Goal: Information Seeking & Learning: Learn about a topic

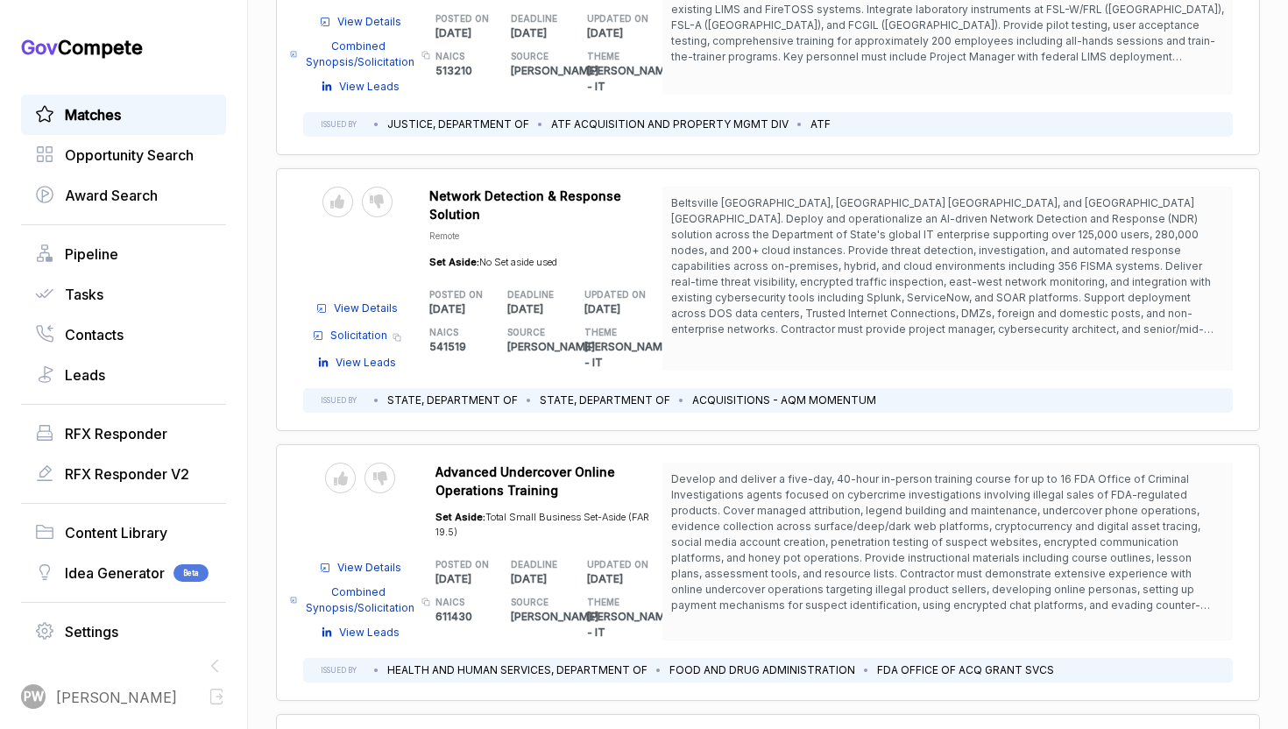
scroll to position [8457, 0]
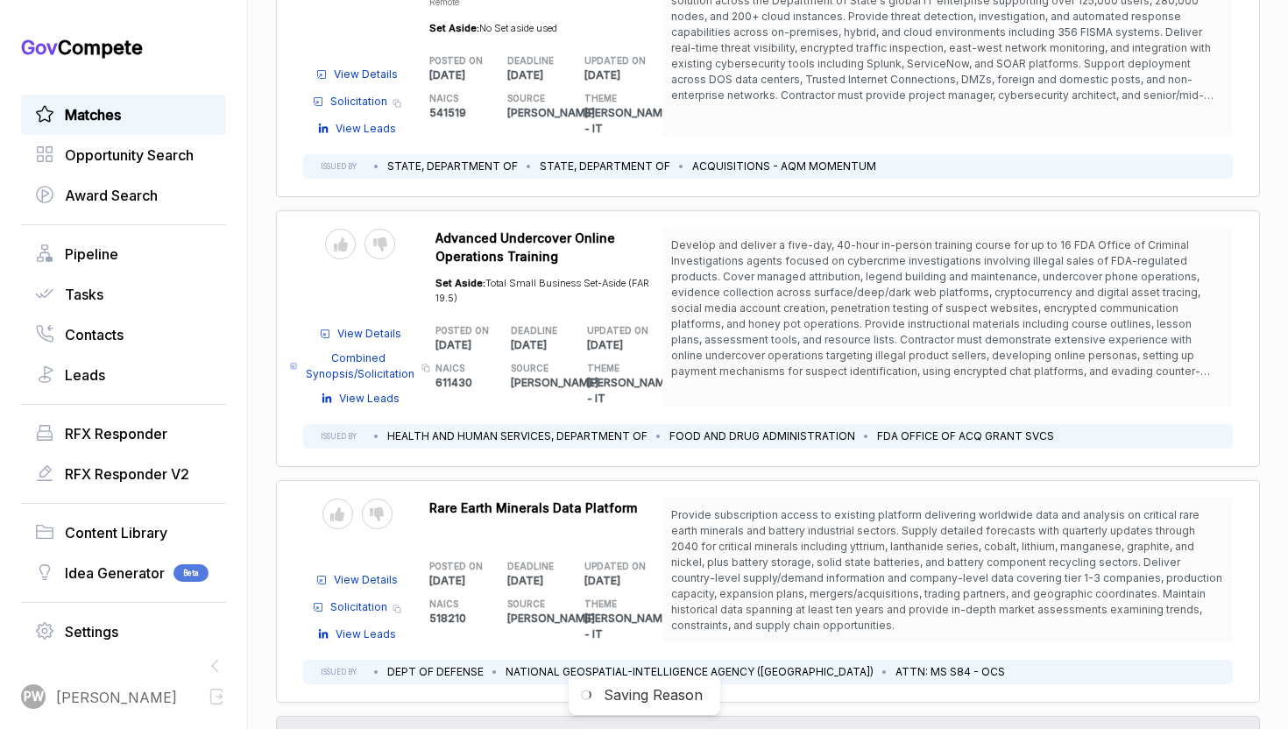
scroll to position [8282, 0]
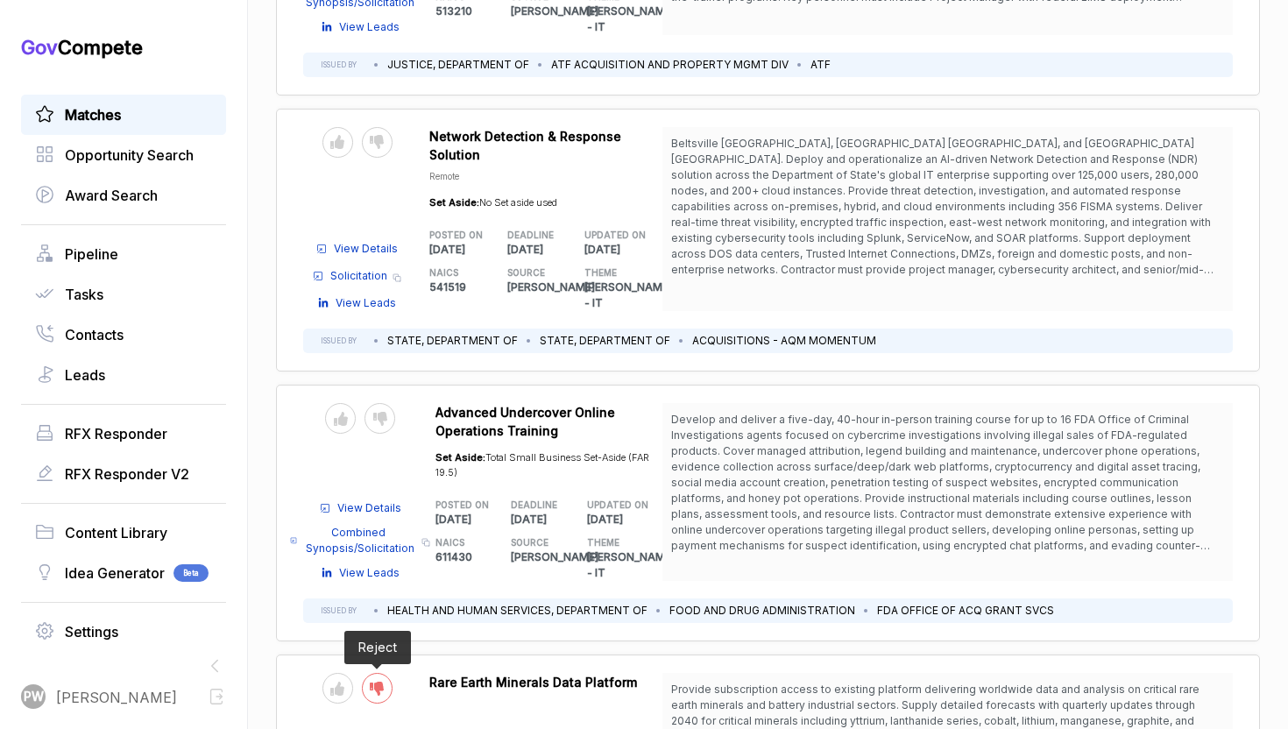
click at [369, 673] on div at bounding box center [377, 688] width 31 height 31
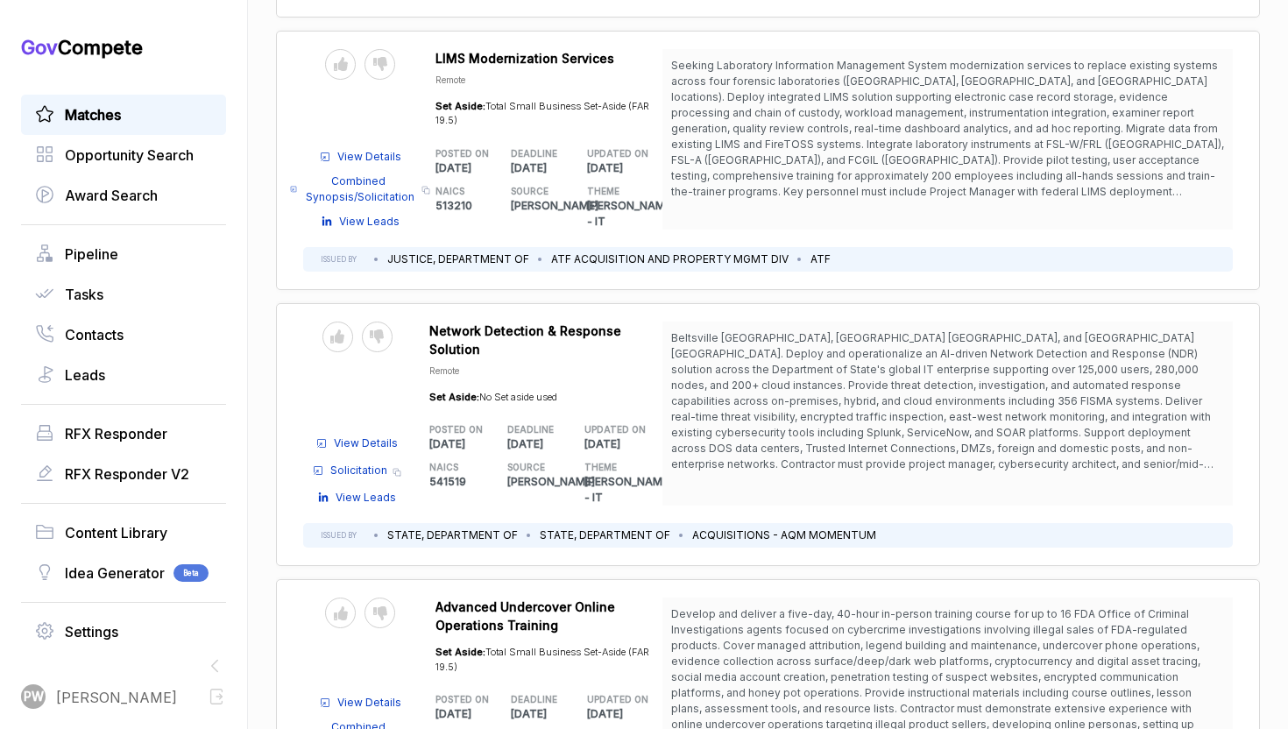
scroll to position [8089, 0]
click at [374, 596] on div at bounding box center [379, 611] width 31 height 31
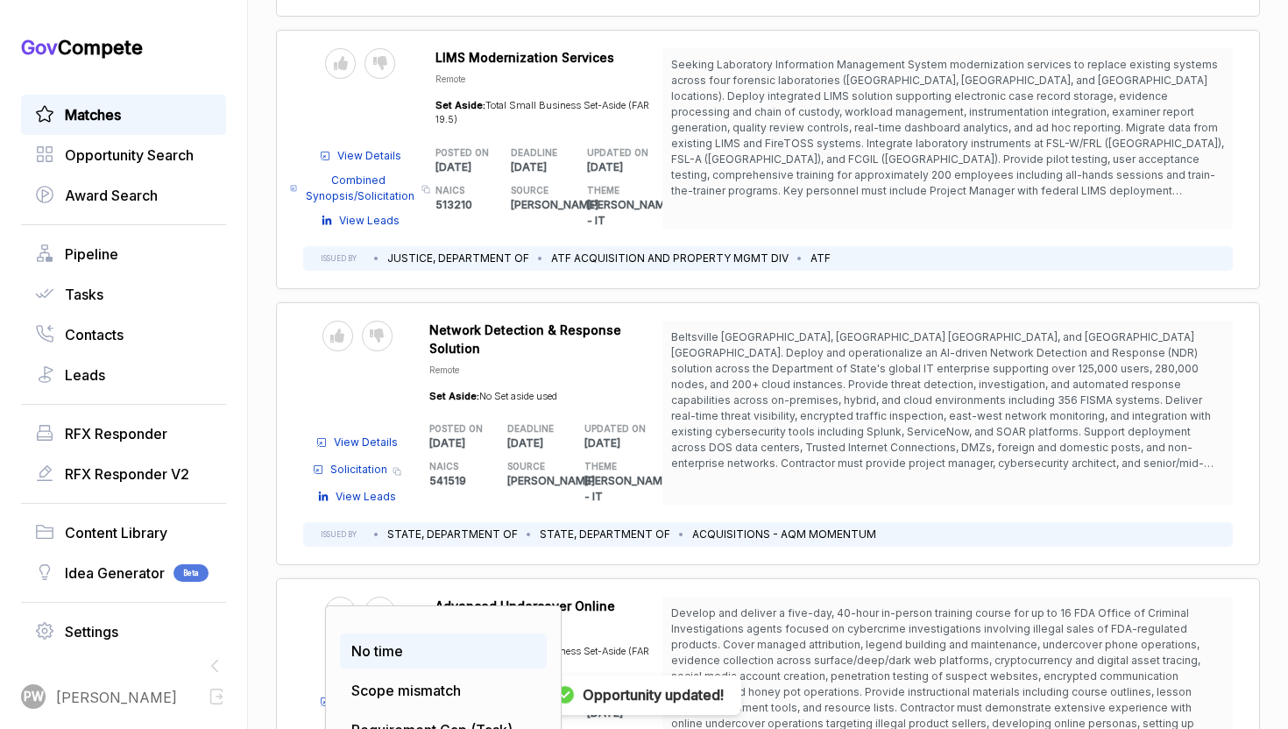
click at [401, 642] on span "No time" at bounding box center [377, 651] width 52 height 18
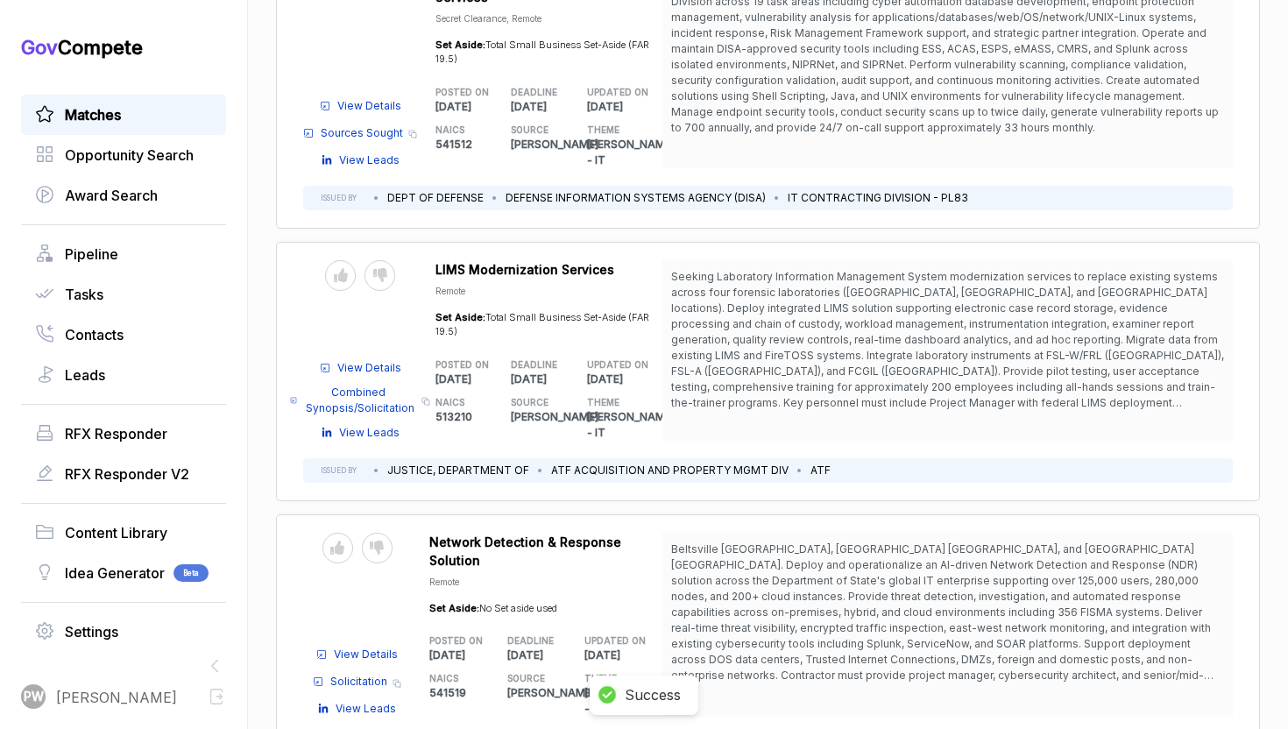
scroll to position [7862, 0]
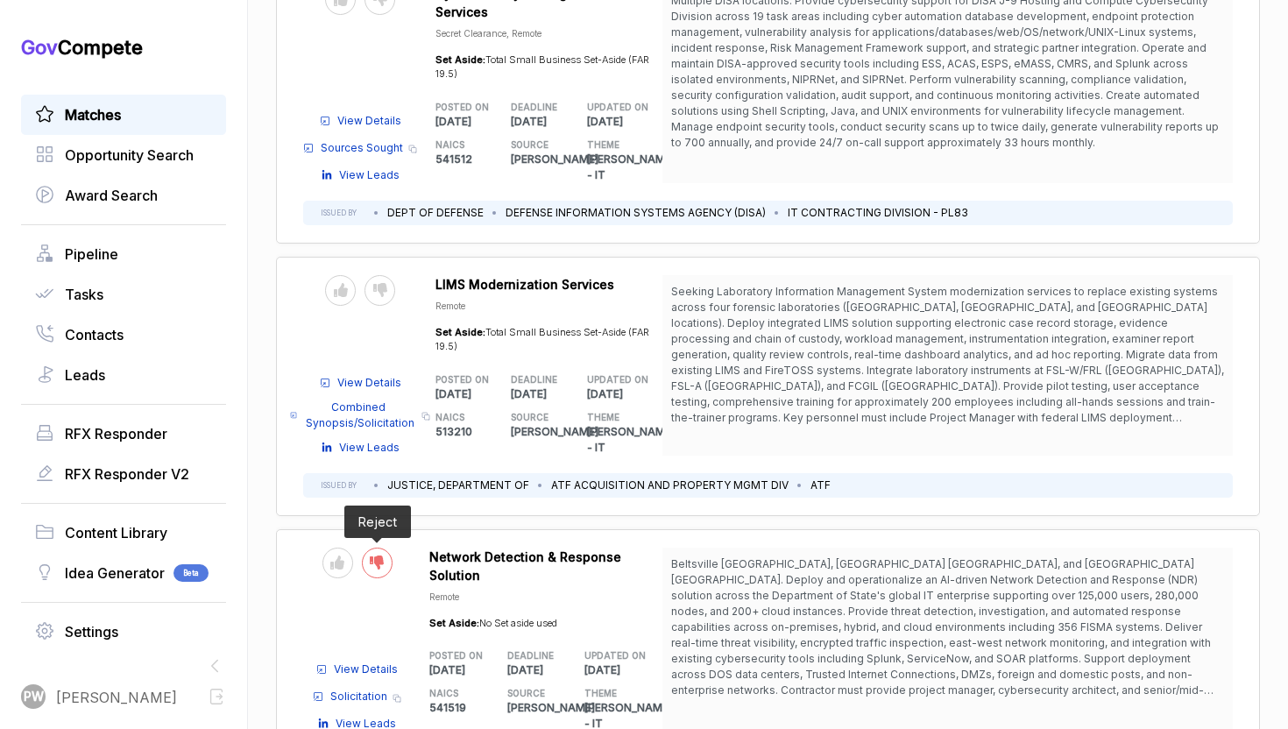
click at [366, 547] on div at bounding box center [377, 562] width 31 height 31
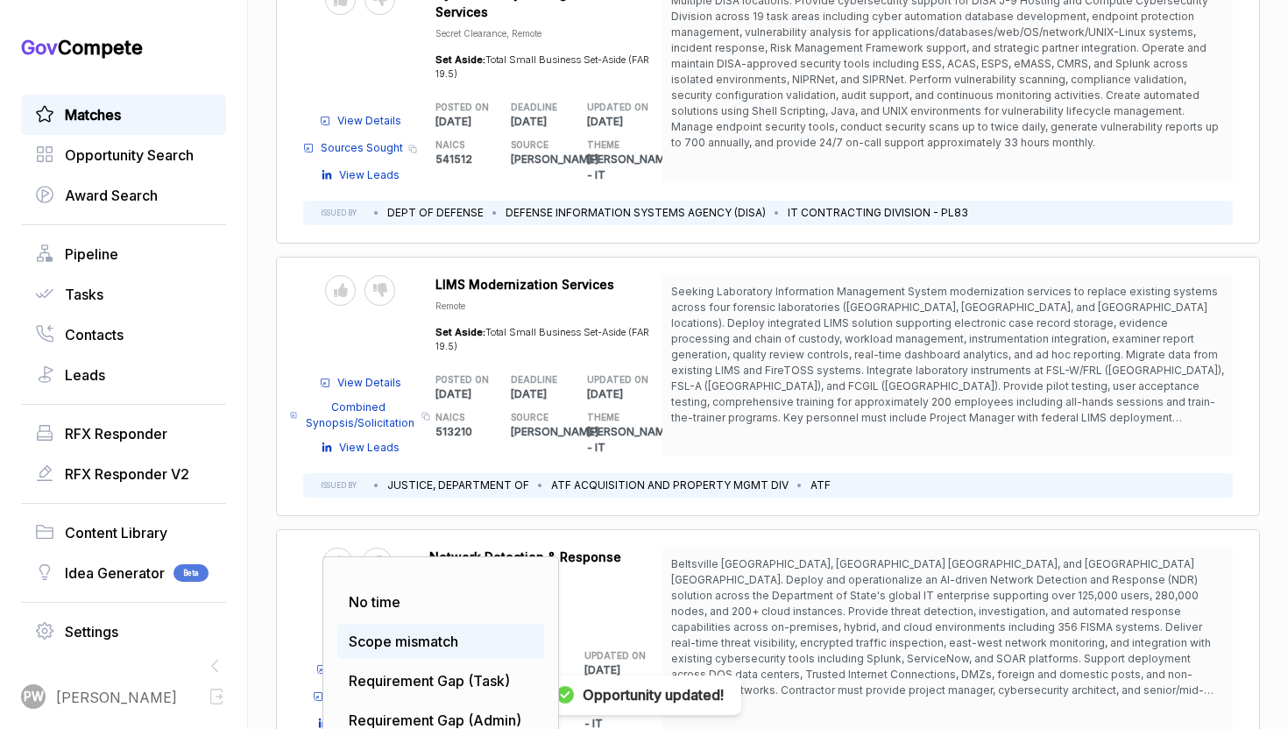
click at [395, 632] on span "Scope mismatch" at bounding box center [403, 641] width 109 height 18
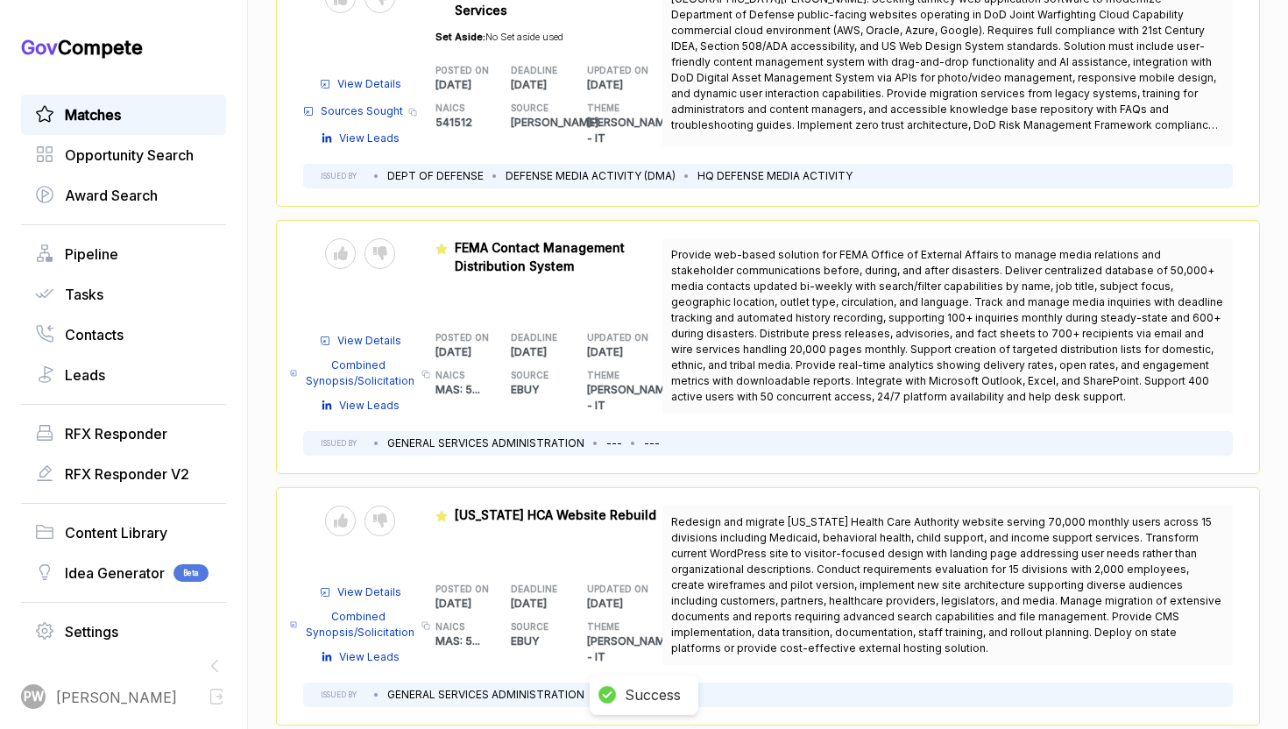
scroll to position [0, 0]
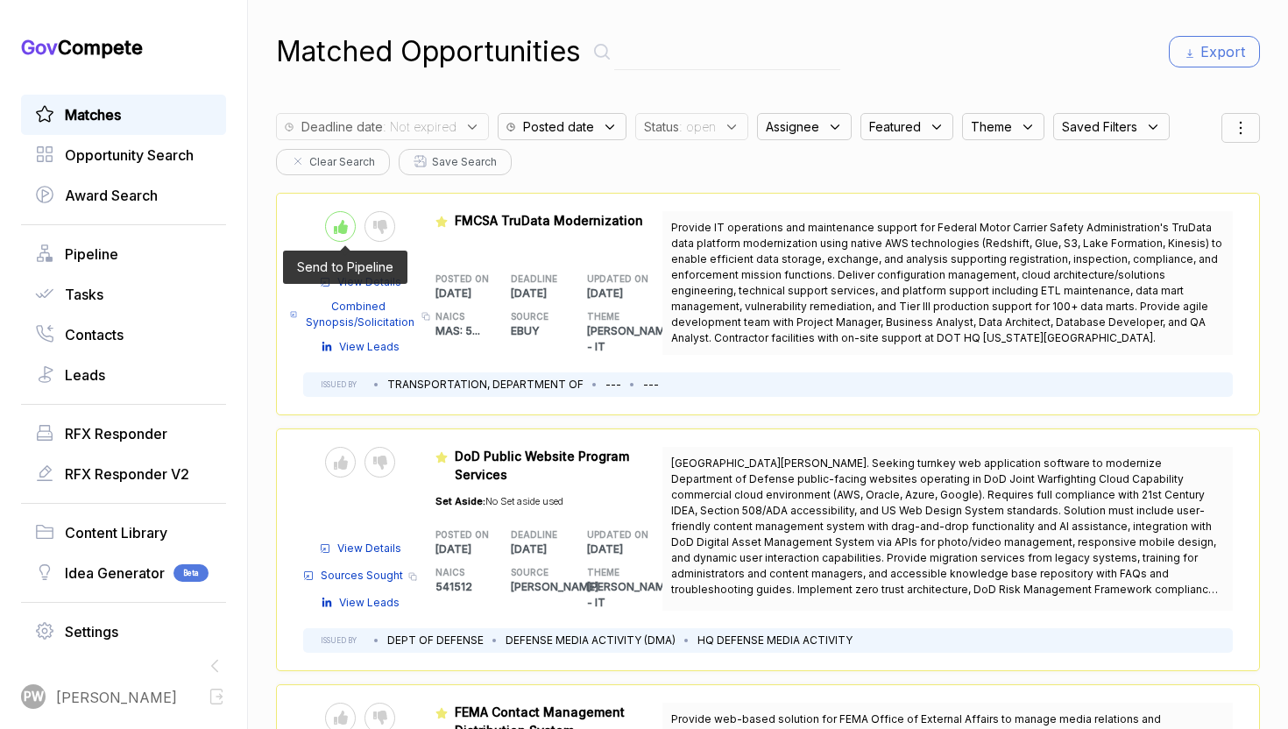
click at [335, 232] on icon at bounding box center [341, 227] width 14 height 14
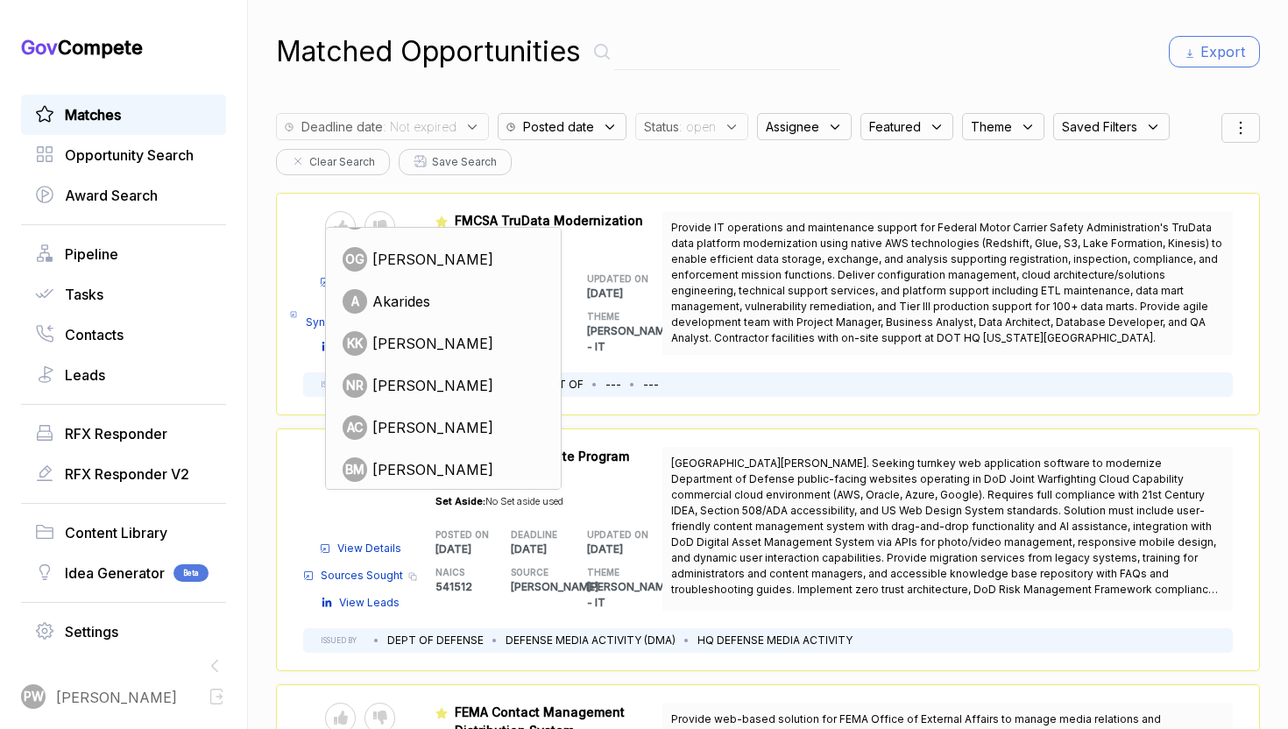
scroll to position [198, 0]
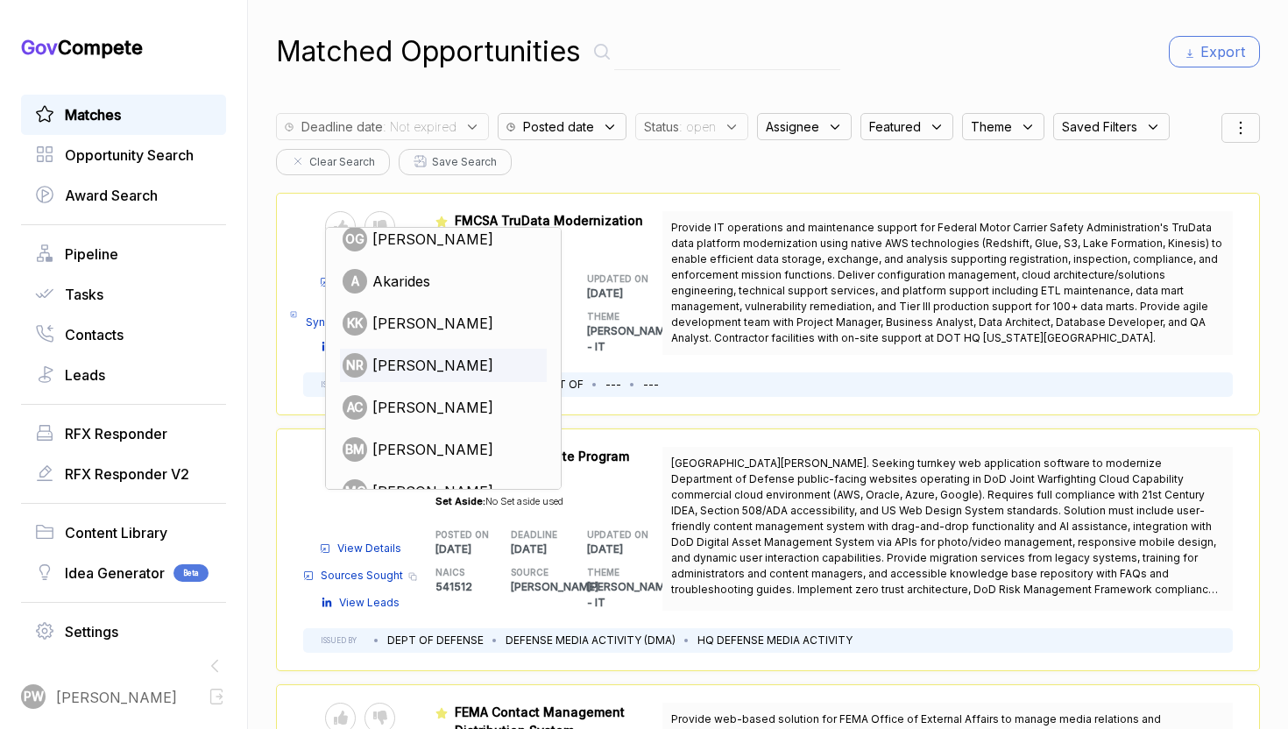
click at [428, 363] on span "nabor reyna" at bounding box center [432, 365] width 121 height 21
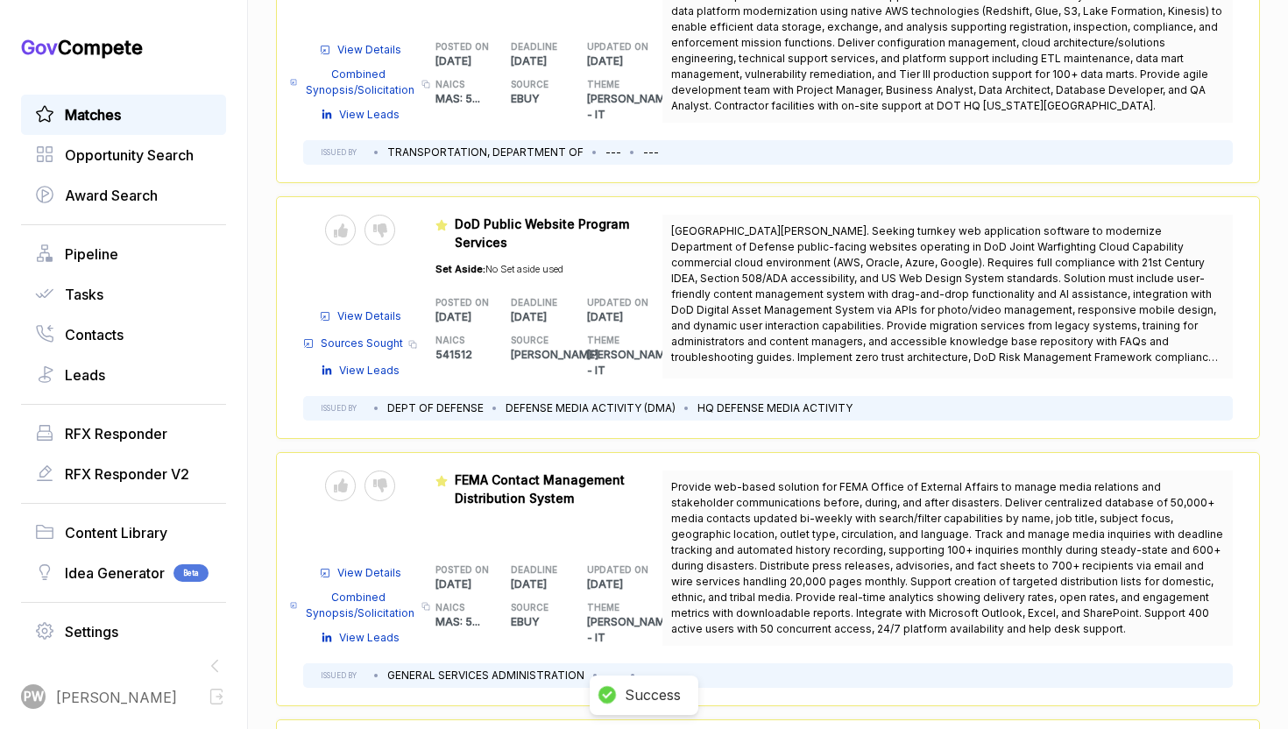
scroll to position [233, 0]
click at [338, 227] on icon at bounding box center [341, 229] width 14 height 14
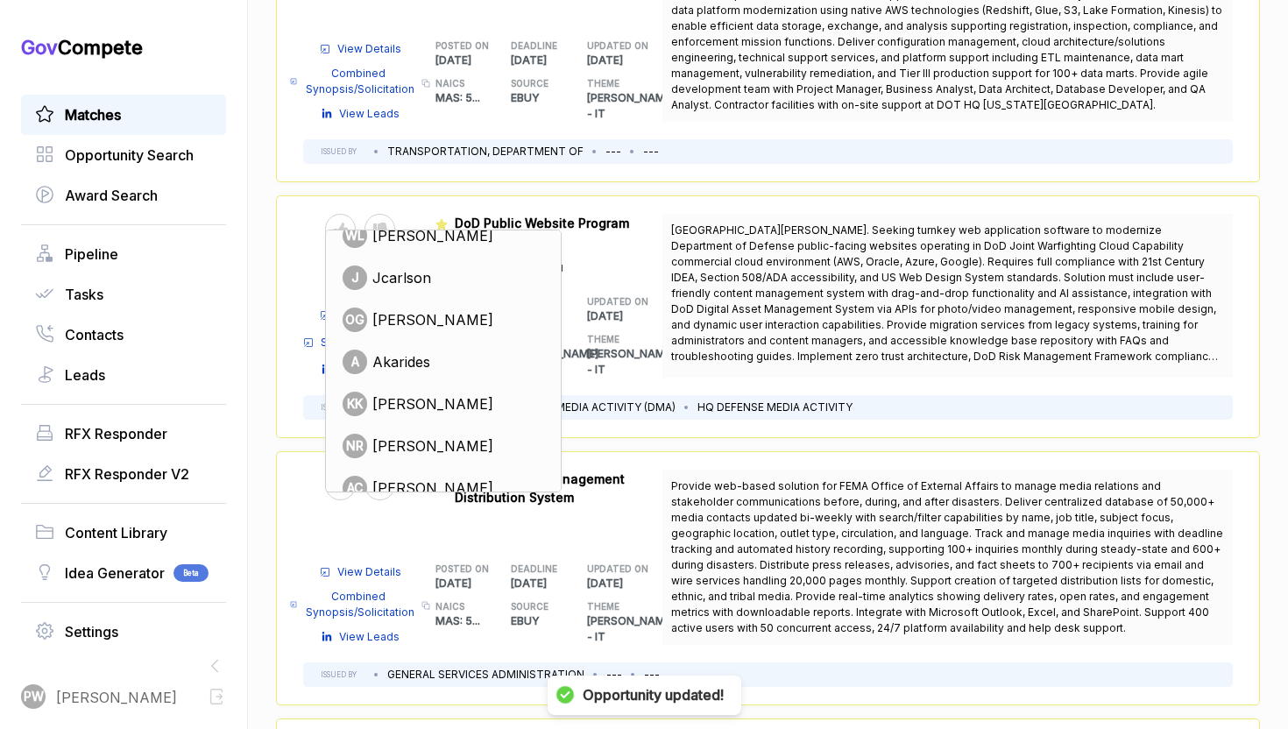
scroll to position [156, 0]
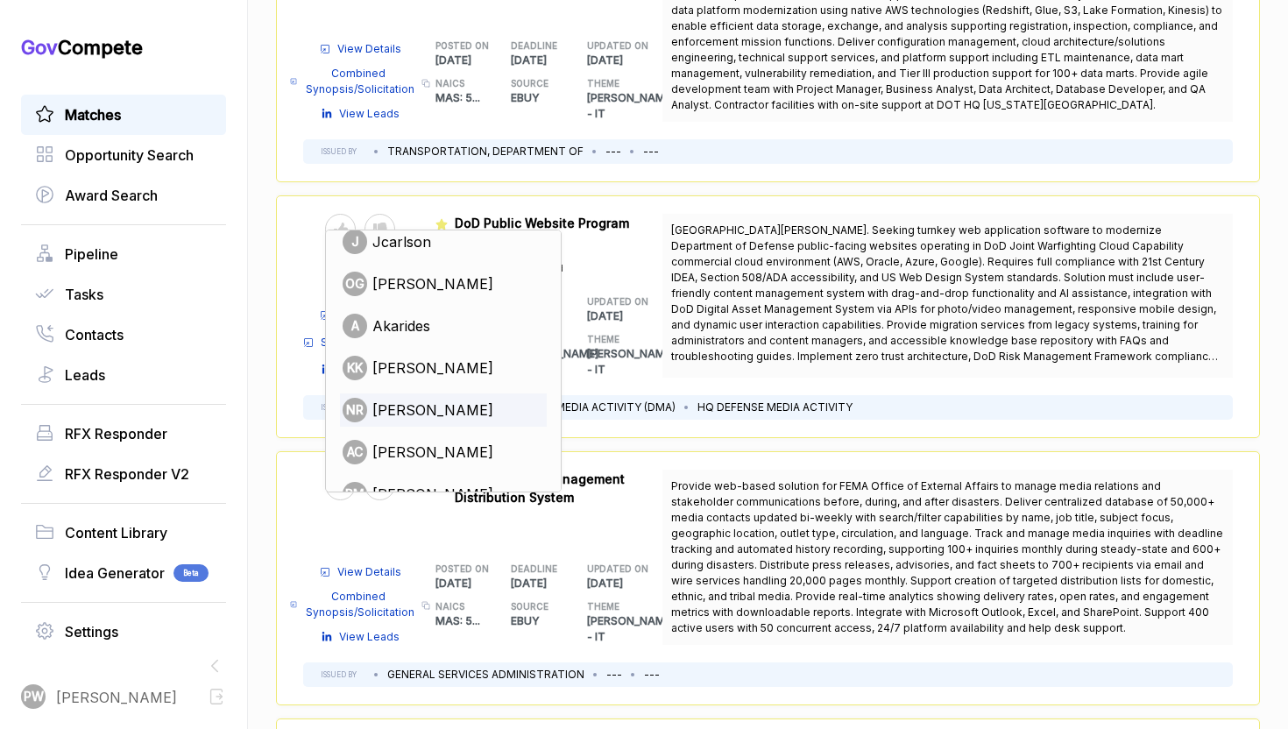
click at [410, 417] on span "nabor reyna" at bounding box center [432, 409] width 121 height 21
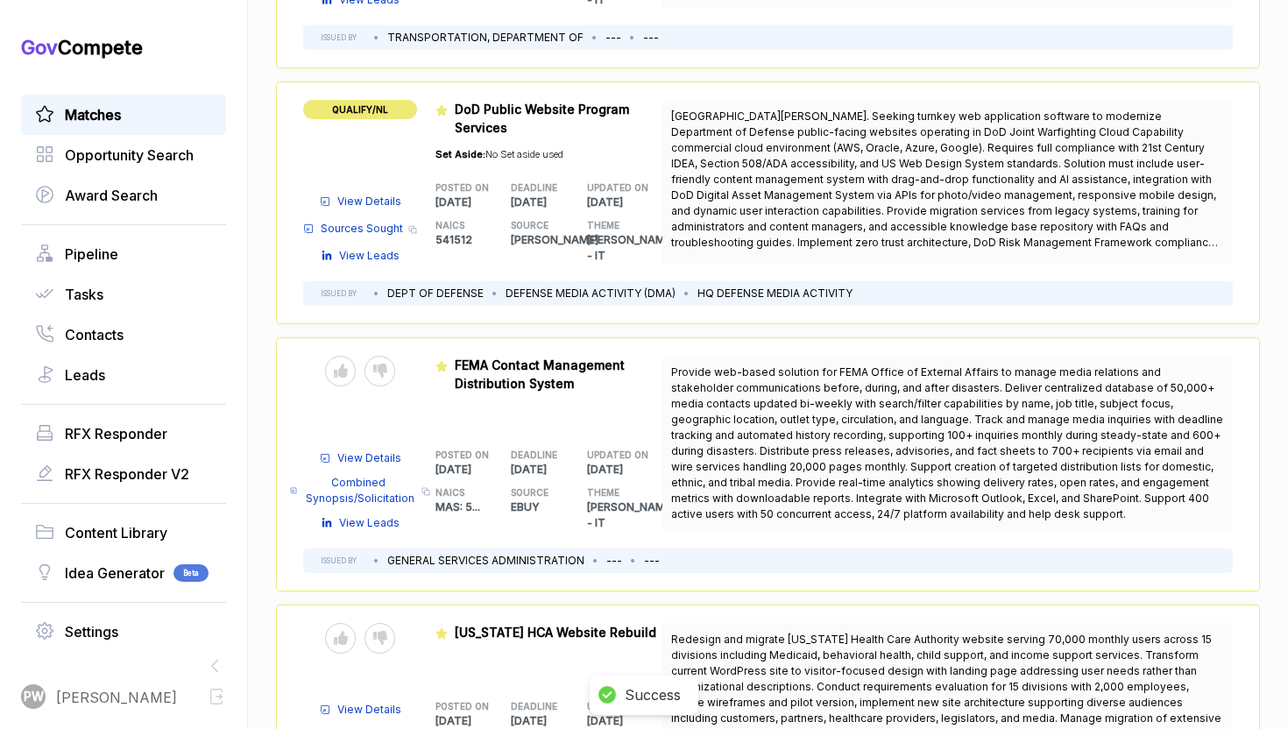
scroll to position [457, 0]
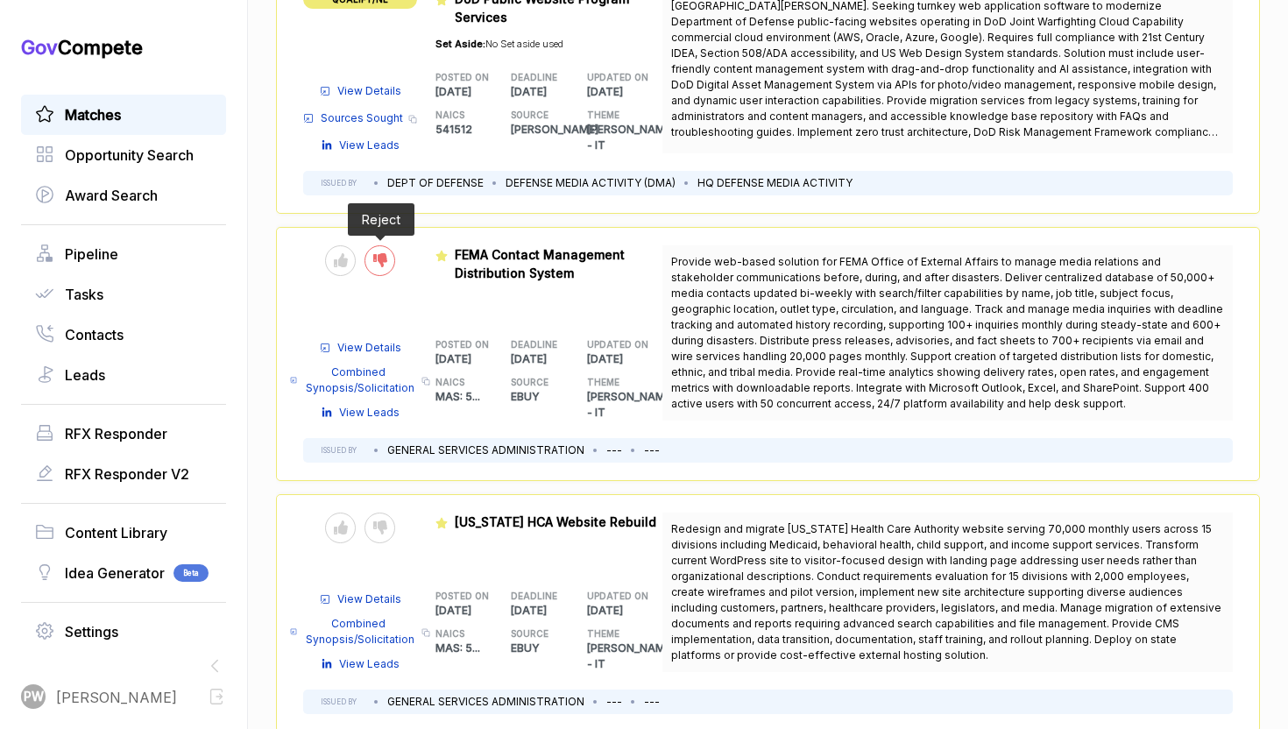
click at [382, 258] on icon at bounding box center [380, 260] width 14 height 14
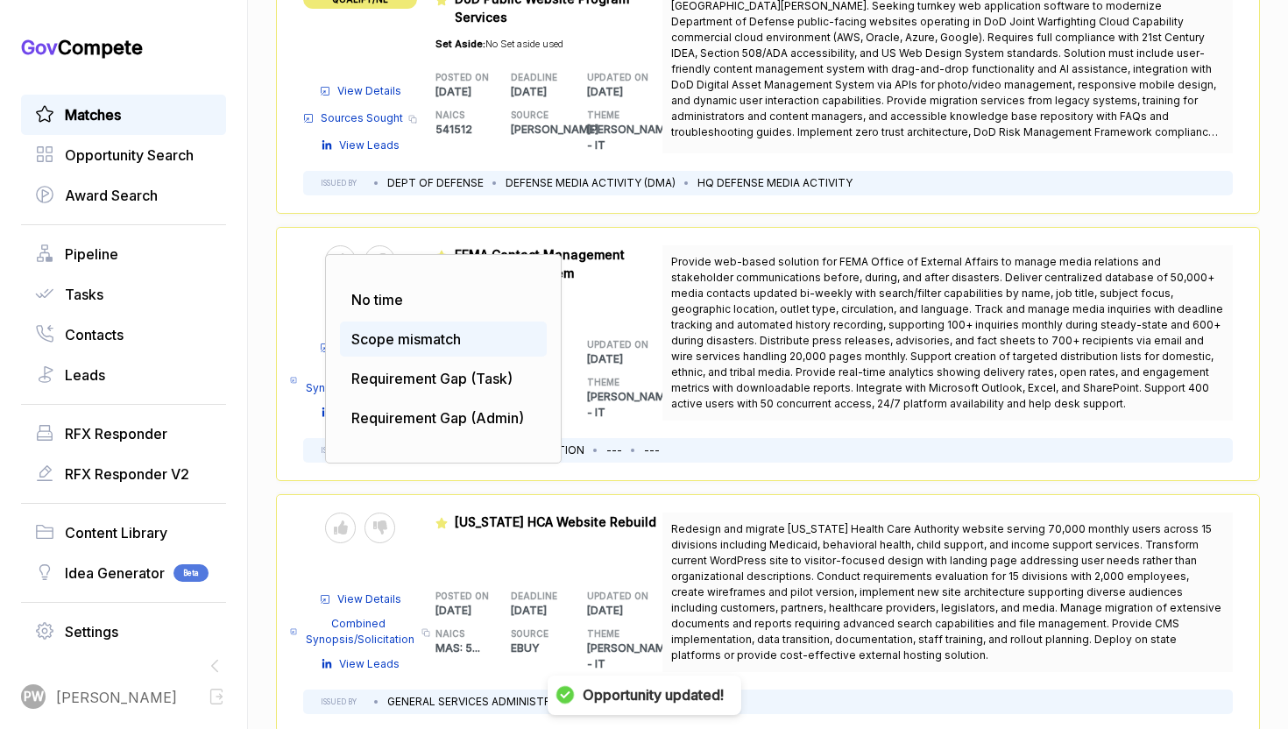
click at [399, 339] on span "Scope mismatch" at bounding box center [405, 339] width 109 height 18
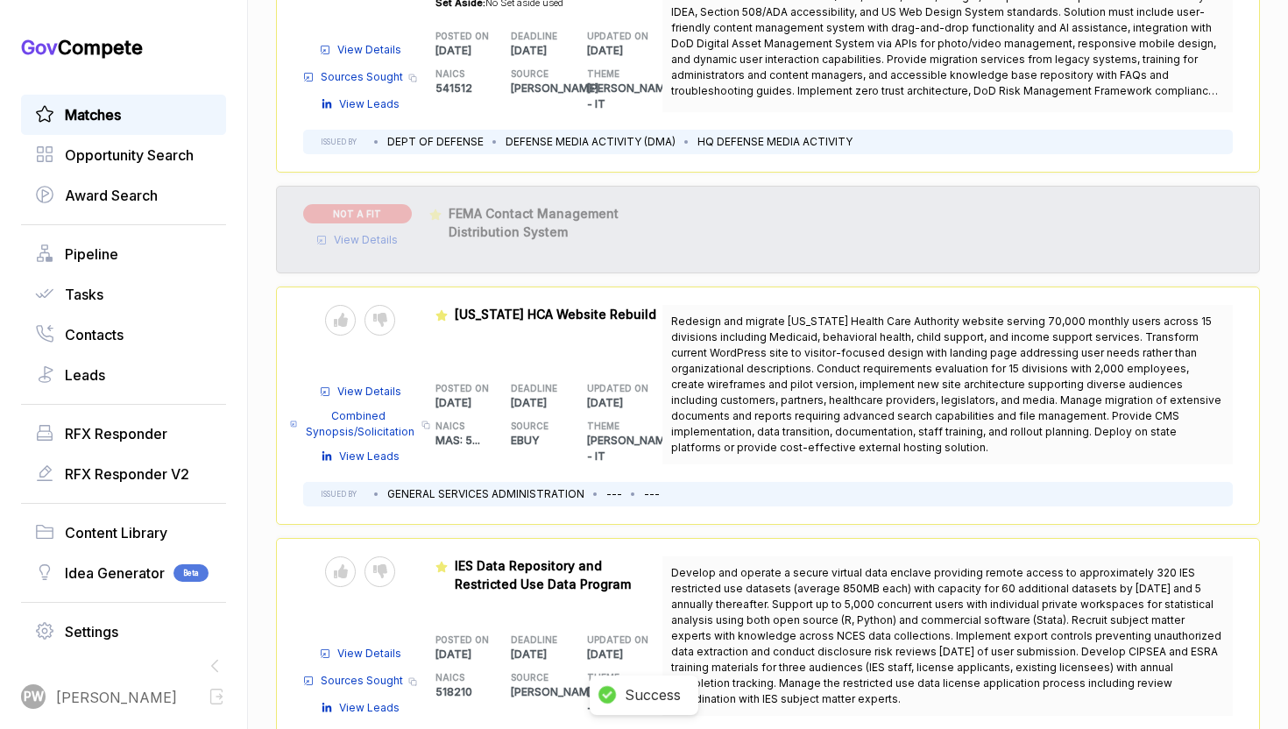
scroll to position [500, 0]
click at [378, 324] on div at bounding box center [379, 318] width 31 height 31
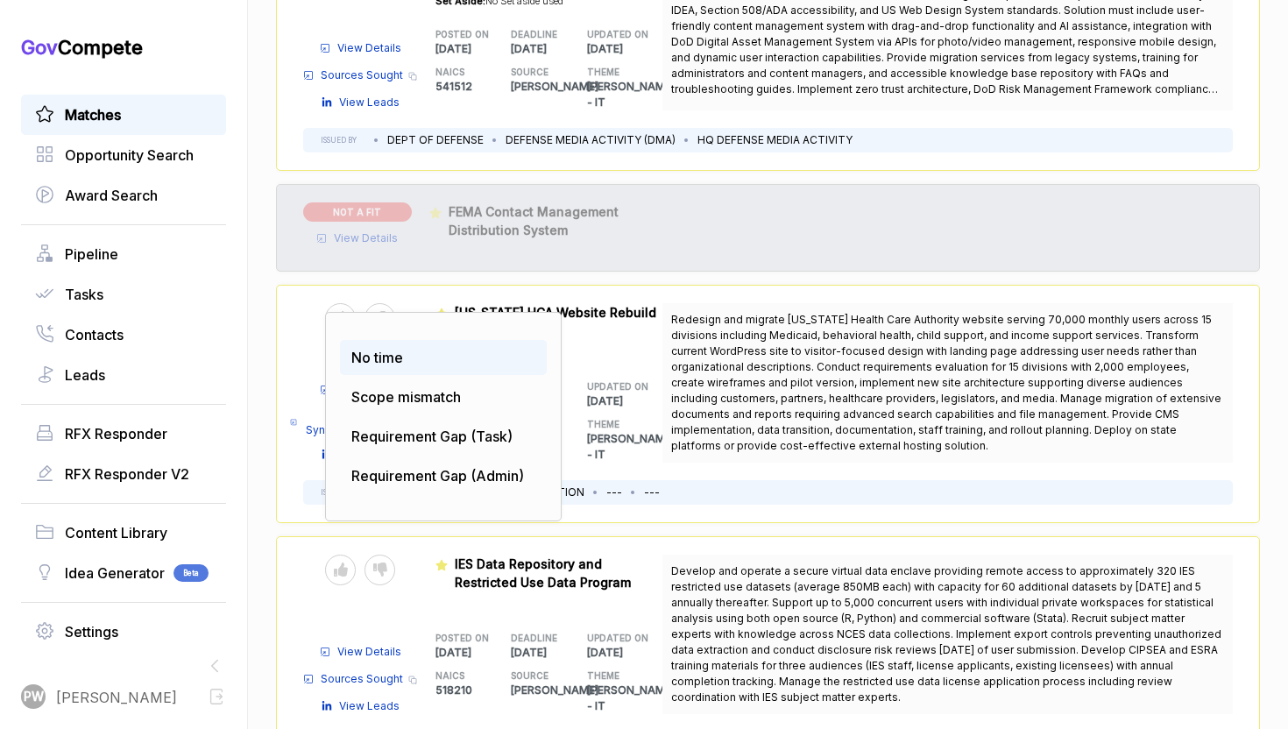
click at [402, 352] on span "No time" at bounding box center [377, 358] width 52 height 18
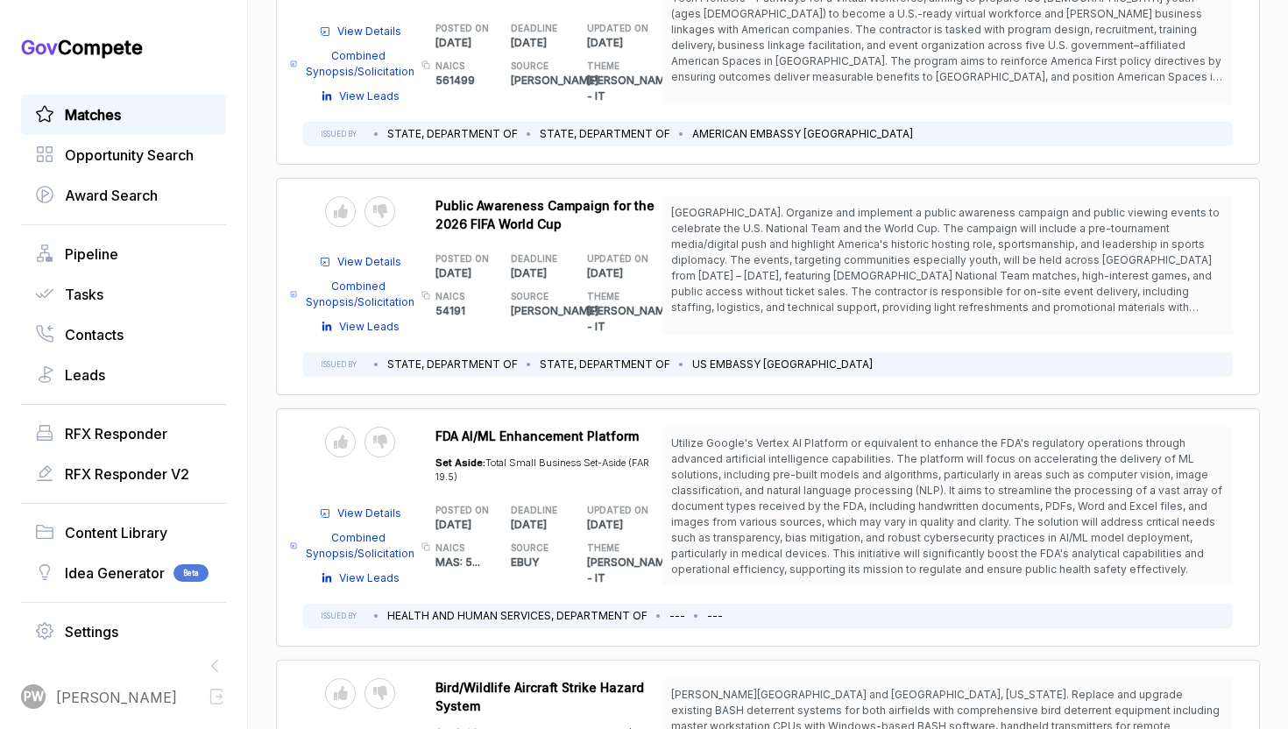
scroll to position [6073, 0]
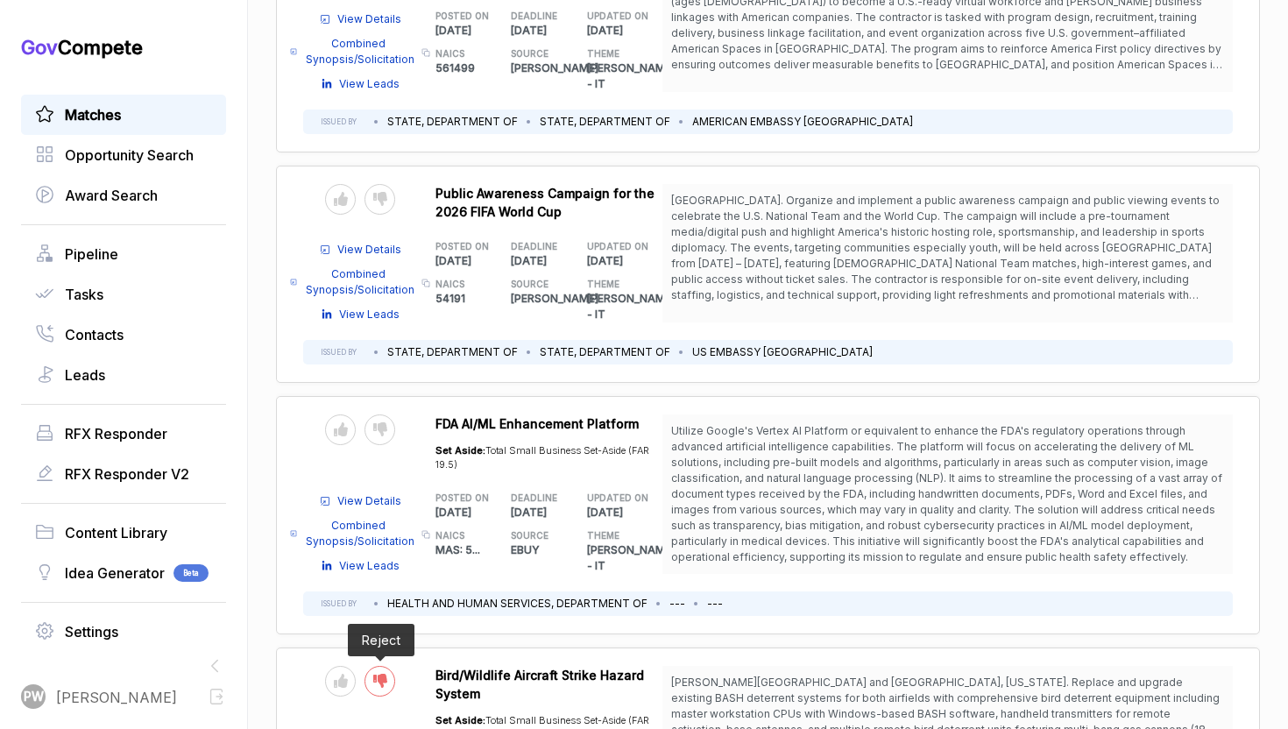
click at [391, 666] on div at bounding box center [379, 681] width 31 height 31
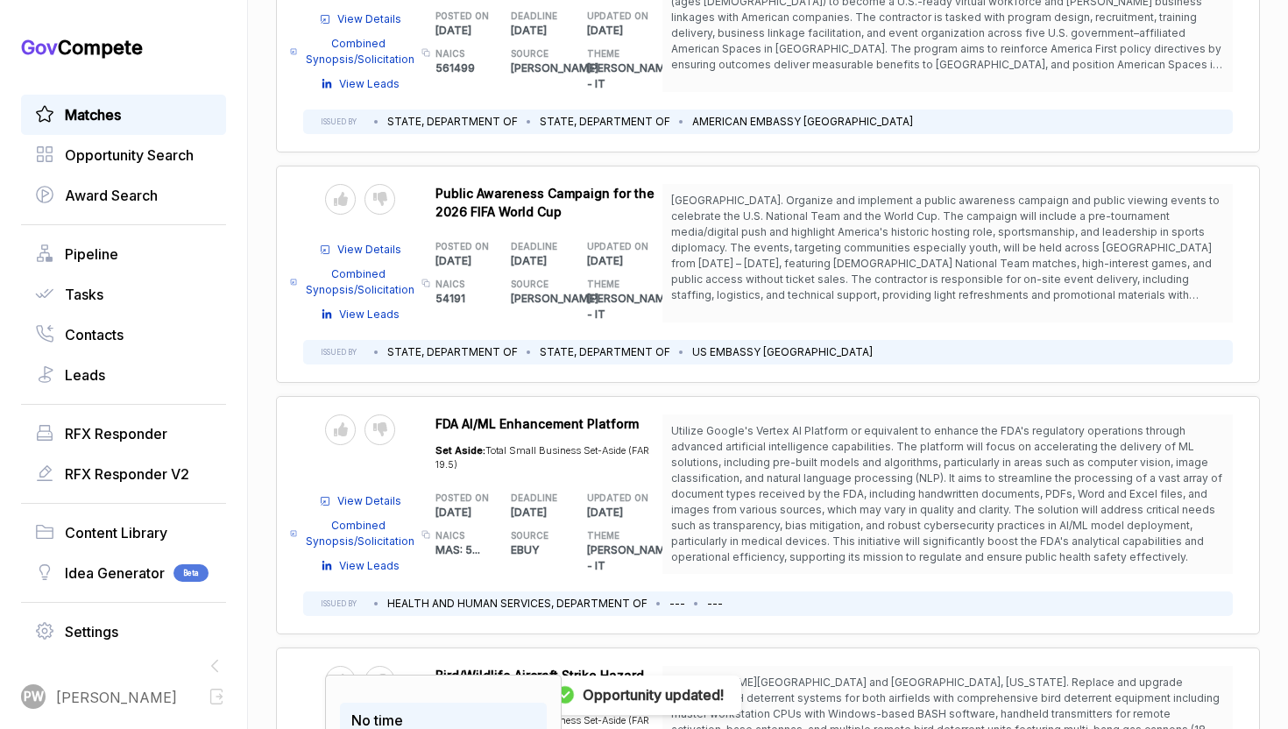
click at [380, 702] on div "No time" at bounding box center [443, 719] width 207 height 35
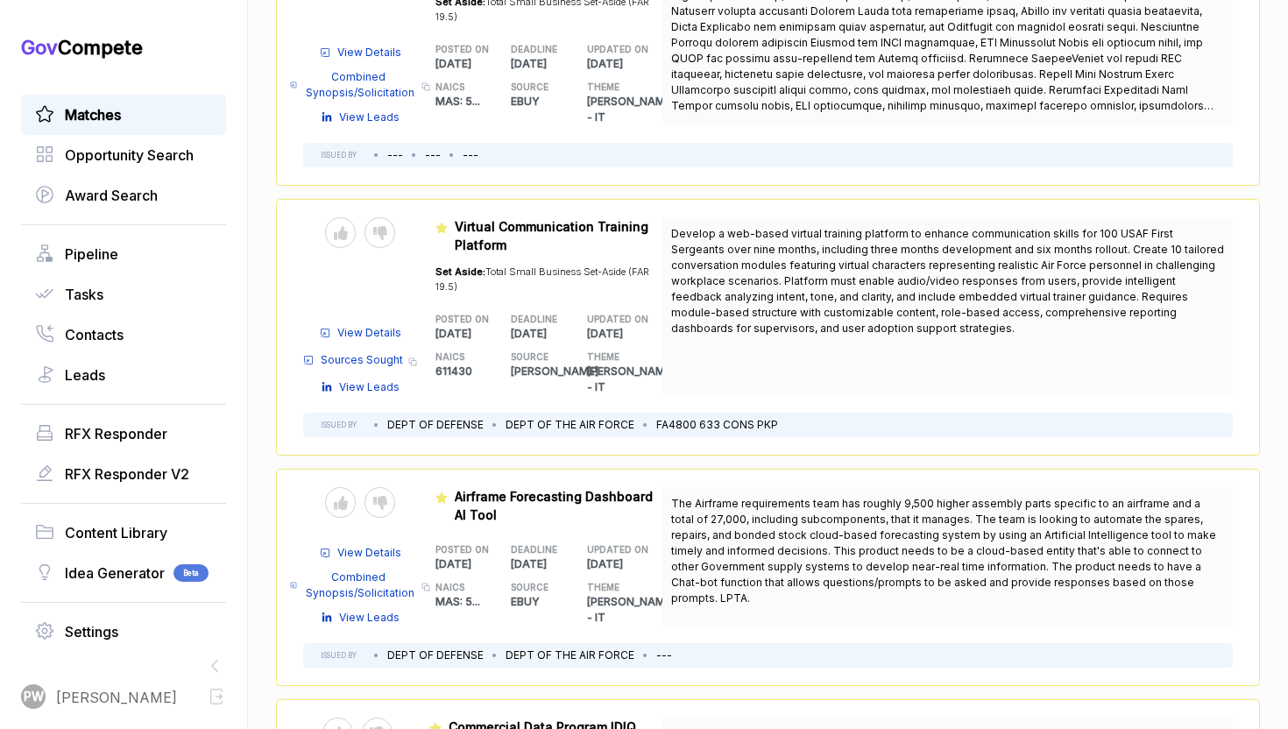
scroll to position [2478, 0]
